Goal: Find specific page/section: Find specific page/section

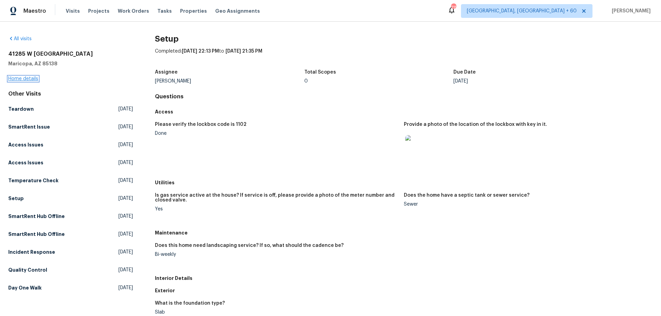
click at [26, 78] on link "Home details" at bounding box center [23, 78] width 30 height 5
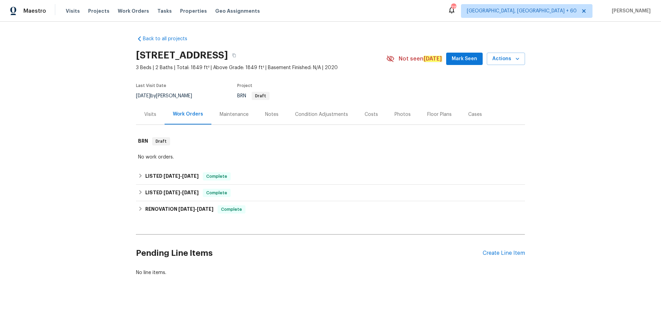
click at [397, 114] on div "Photos" at bounding box center [402, 114] width 16 height 7
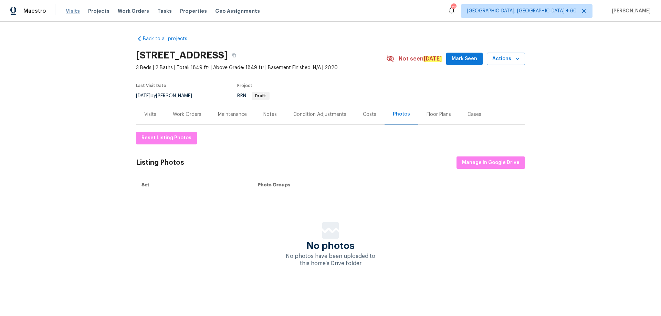
click at [74, 8] on span "Visits" at bounding box center [73, 11] width 14 height 7
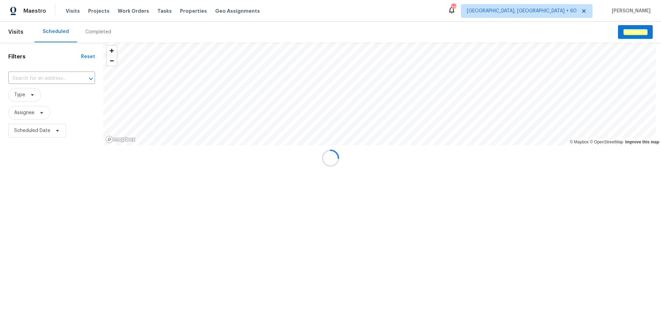
click at [95, 29] on div "Completed" at bounding box center [98, 32] width 26 height 7
click at [34, 77] on div at bounding box center [330, 158] width 661 height 316
drag, startPoint x: 34, startPoint y: 77, endPoint x: 28, endPoint y: 77, distance: 6.2
click at [28, 77] on div at bounding box center [330, 158] width 661 height 316
click at [28, 77] on input "text" at bounding box center [41, 78] width 67 height 11
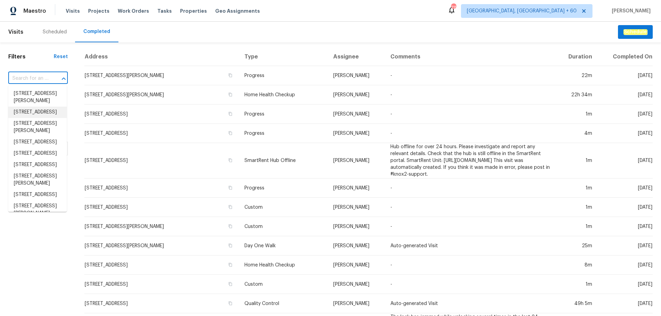
paste input "[STREET_ADDRESS][PERSON_NAME][PERSON_NAME]"
type input "[STREET_ADDRESS][PERSON_NAME][PERSON_NAME]"
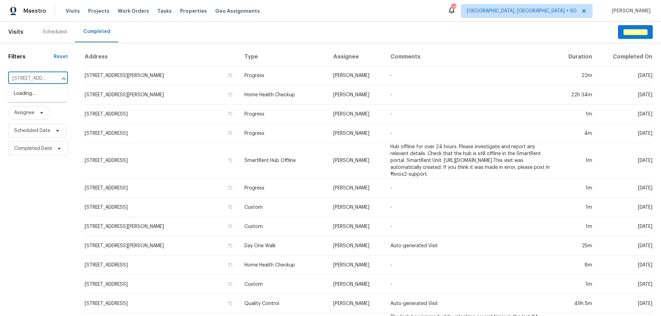
scroll to position [0, 50]
click at [37, 100] on li "[STREET_ADDRESS][PERSON_NAME][PERSON_NAME]" at bounding box center [37, 101] width 59 height 26
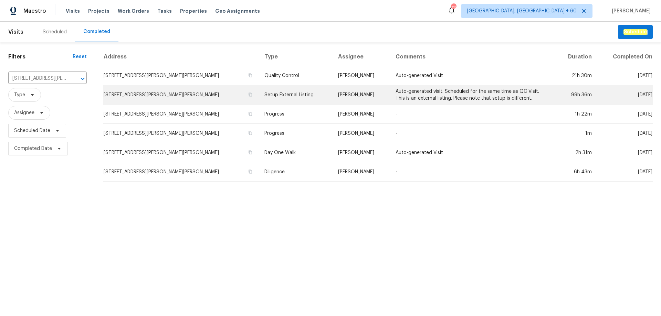
click at [280, 96] on td "Setup External Listing" at bounding box center [296, 94] width 74 height 19
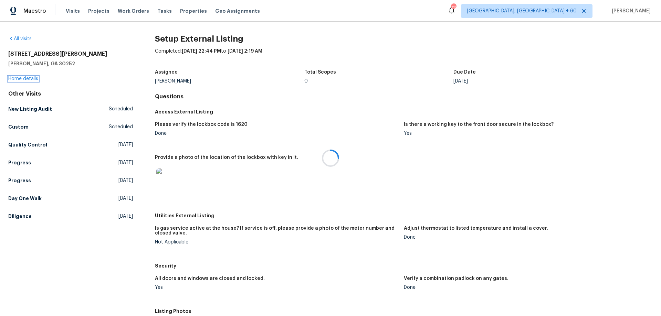
click at [25, 77] on link "Home details" at bounding box center [23, 78] width 30 height 5
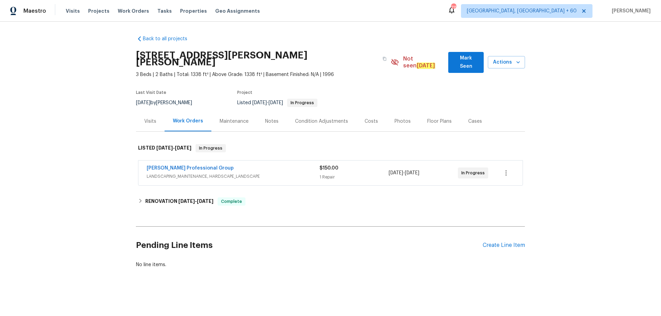
click at [397, 118] on div "Photos" at bounding box center [402, 121] width 16 height 7
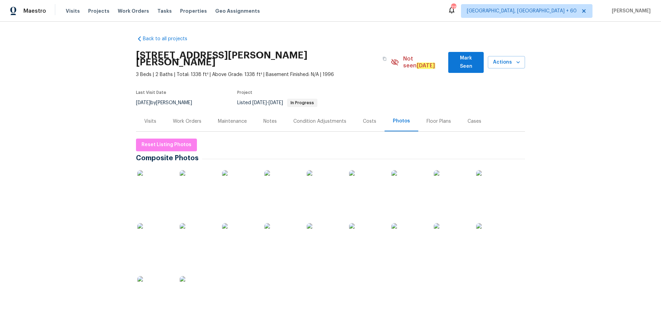
click at [399, 118] on div "Photos" at bounding box center [401, 121] width 17 height 7
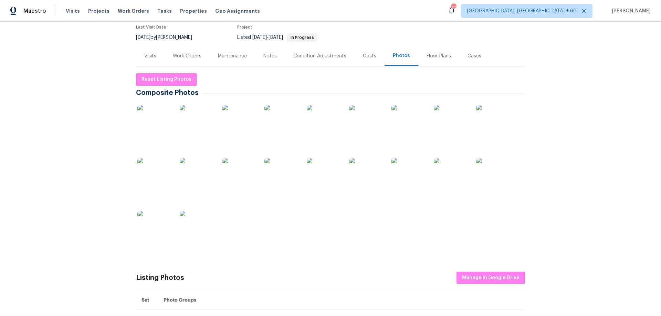
scroll to position [172, 0]
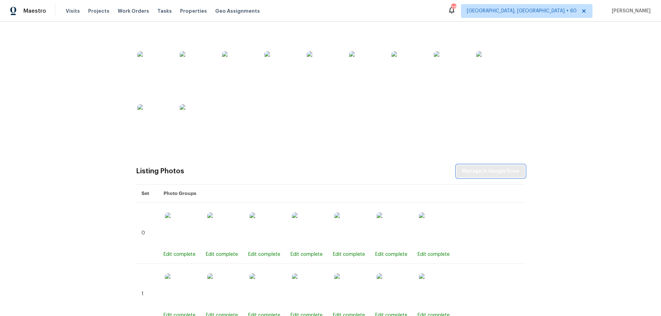
click at [485, 167] on span "Manage in Google Drive" at bounding box center [490, 171] width 57 height 9
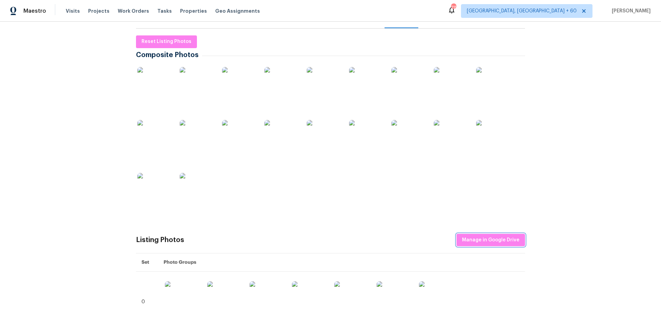
scroll to position [138, 0]
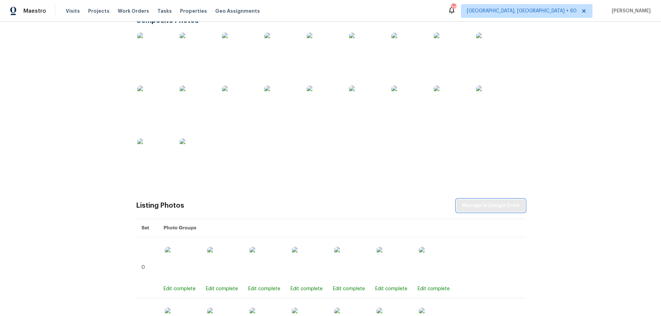
click at [473, 202] on span "Manage in Google Drive" at bounding box center [490, 206] width 57 height 9
click at [490, 202] on span "Manage in Google Drive" at bounding box center [490, 206] width 57 height 9
